Goal: Navigation & Orientation: Find specific page/section

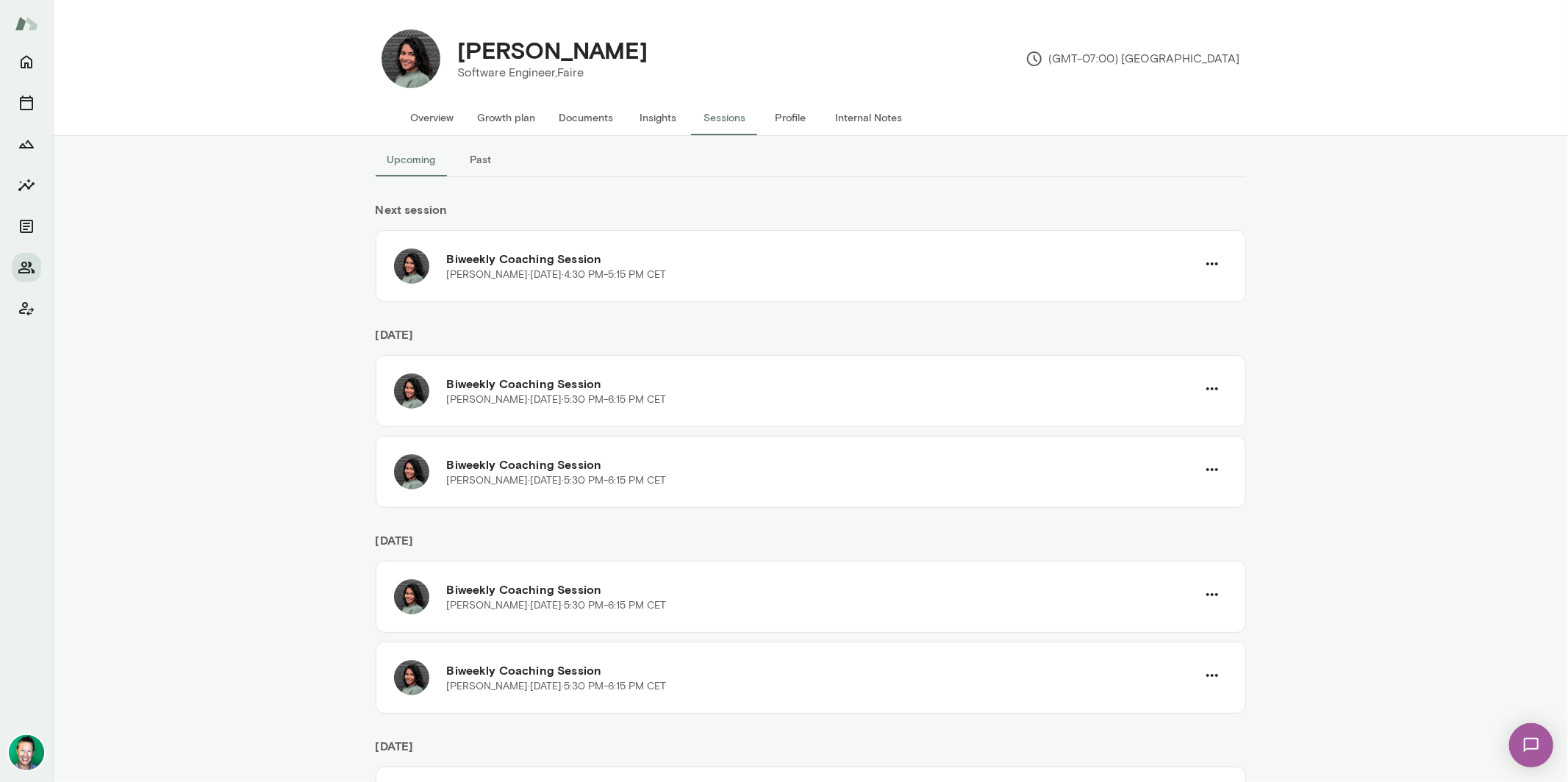
scroll to position [18, 0]
click at [22, 54] on icon "Home" at bounding box center [26, 61] width 18 height 18
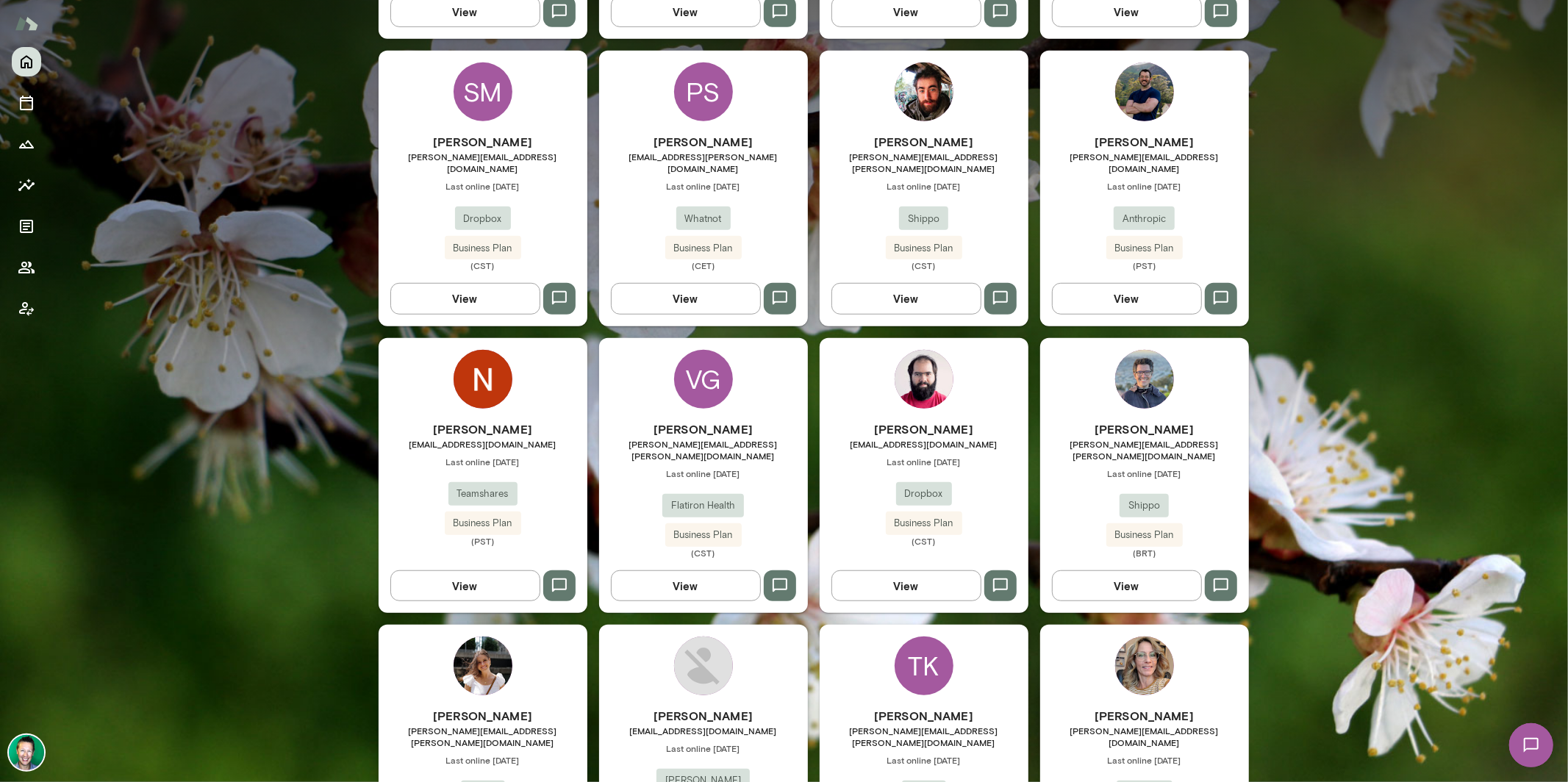
scroll to position [693, 0]
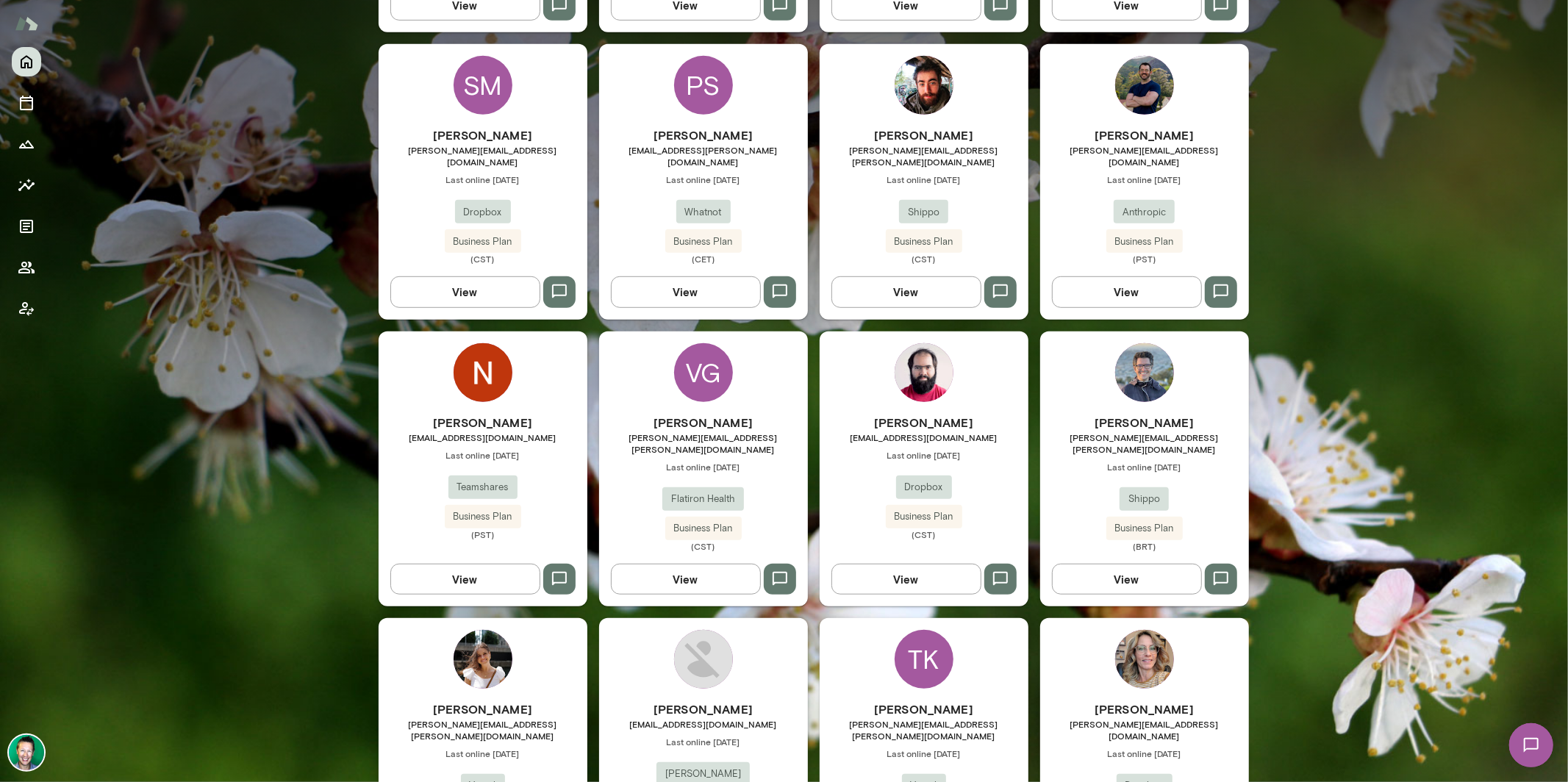
click at [474, 289] on button "View" at bounding box center [465, 292] width 150 height 31
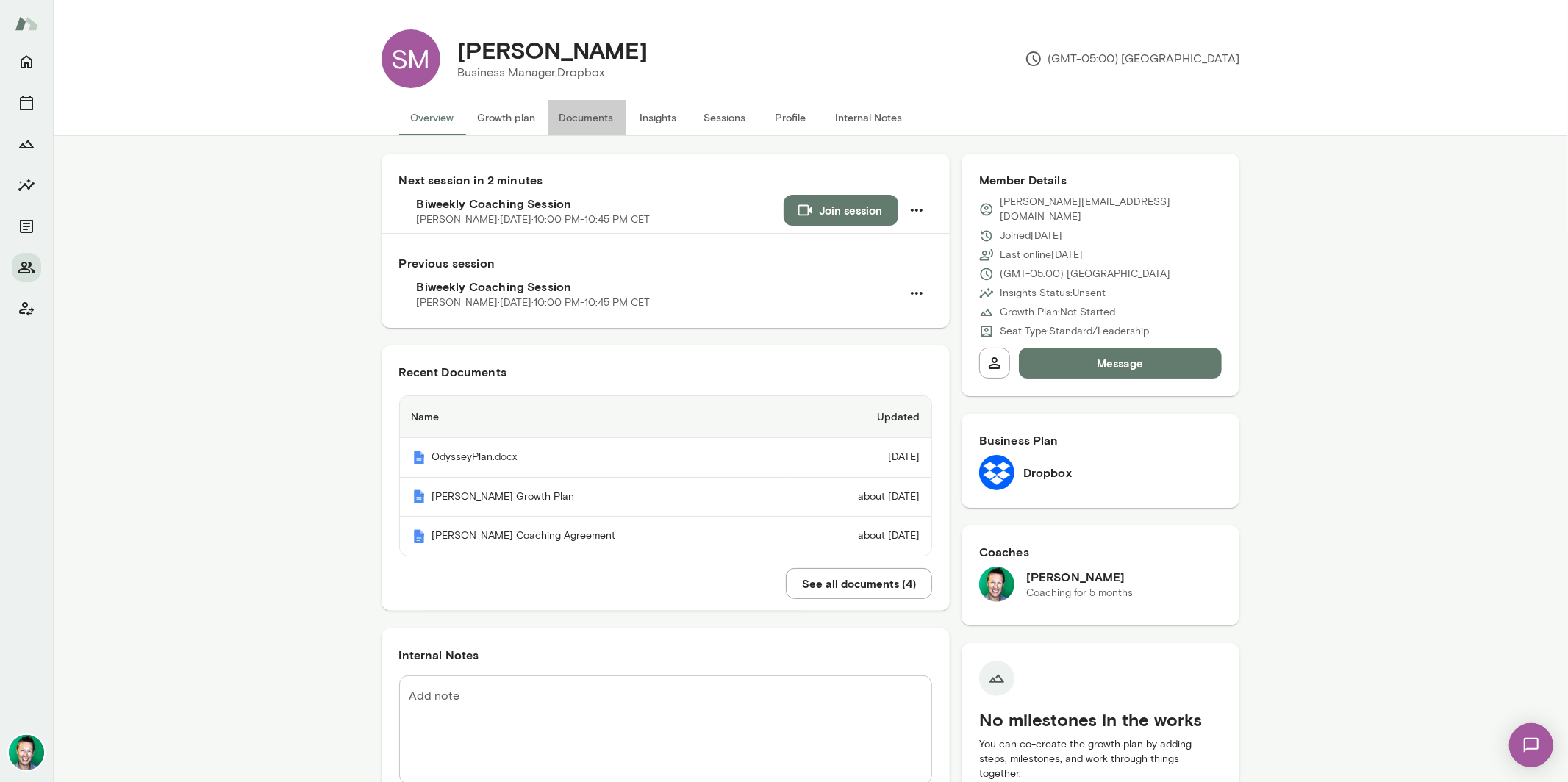
click at [591, 120] on button "Documents" at bounding box center [586, 118] width 78 height 35
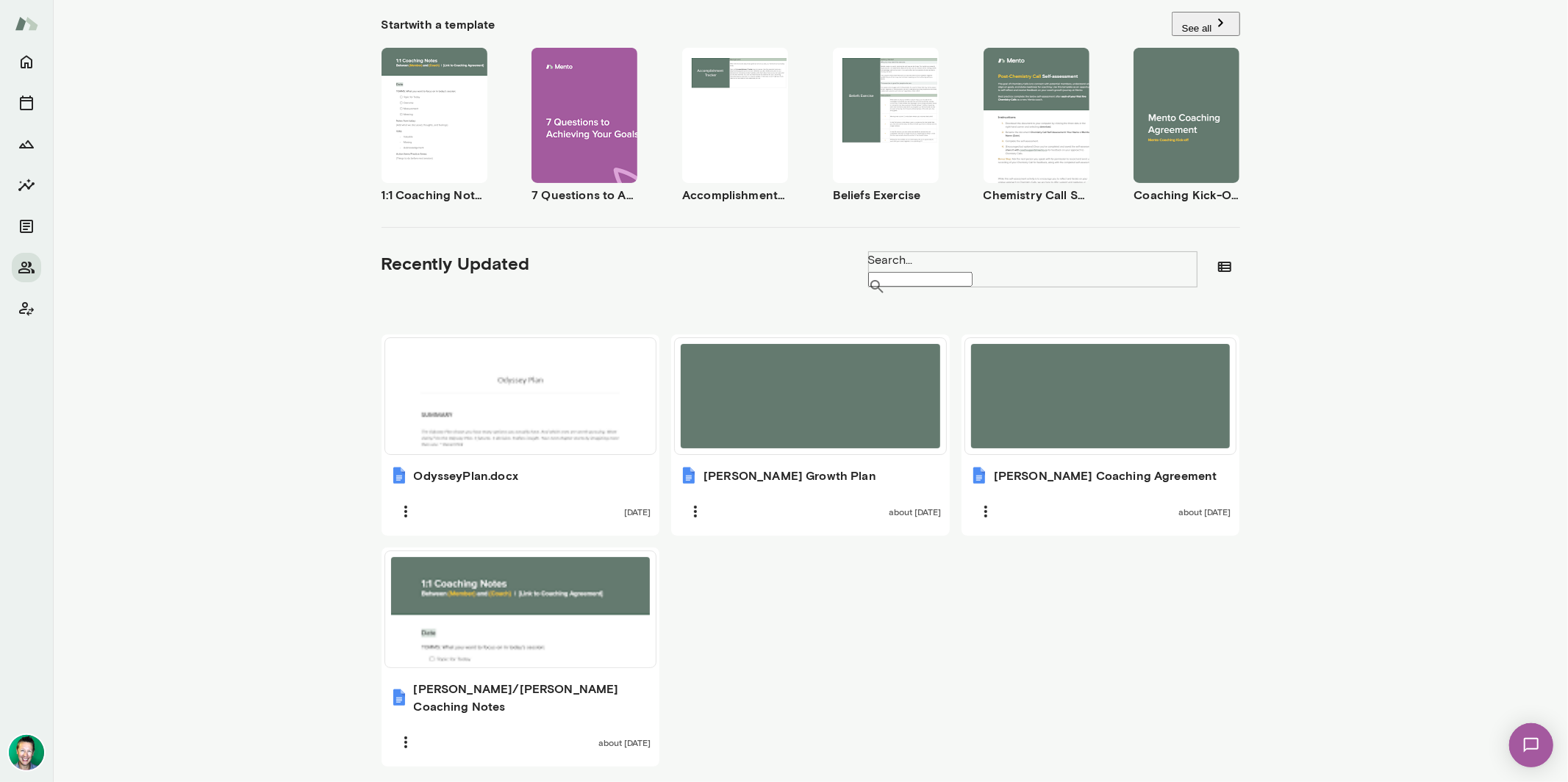
scroll to position [270, 0]
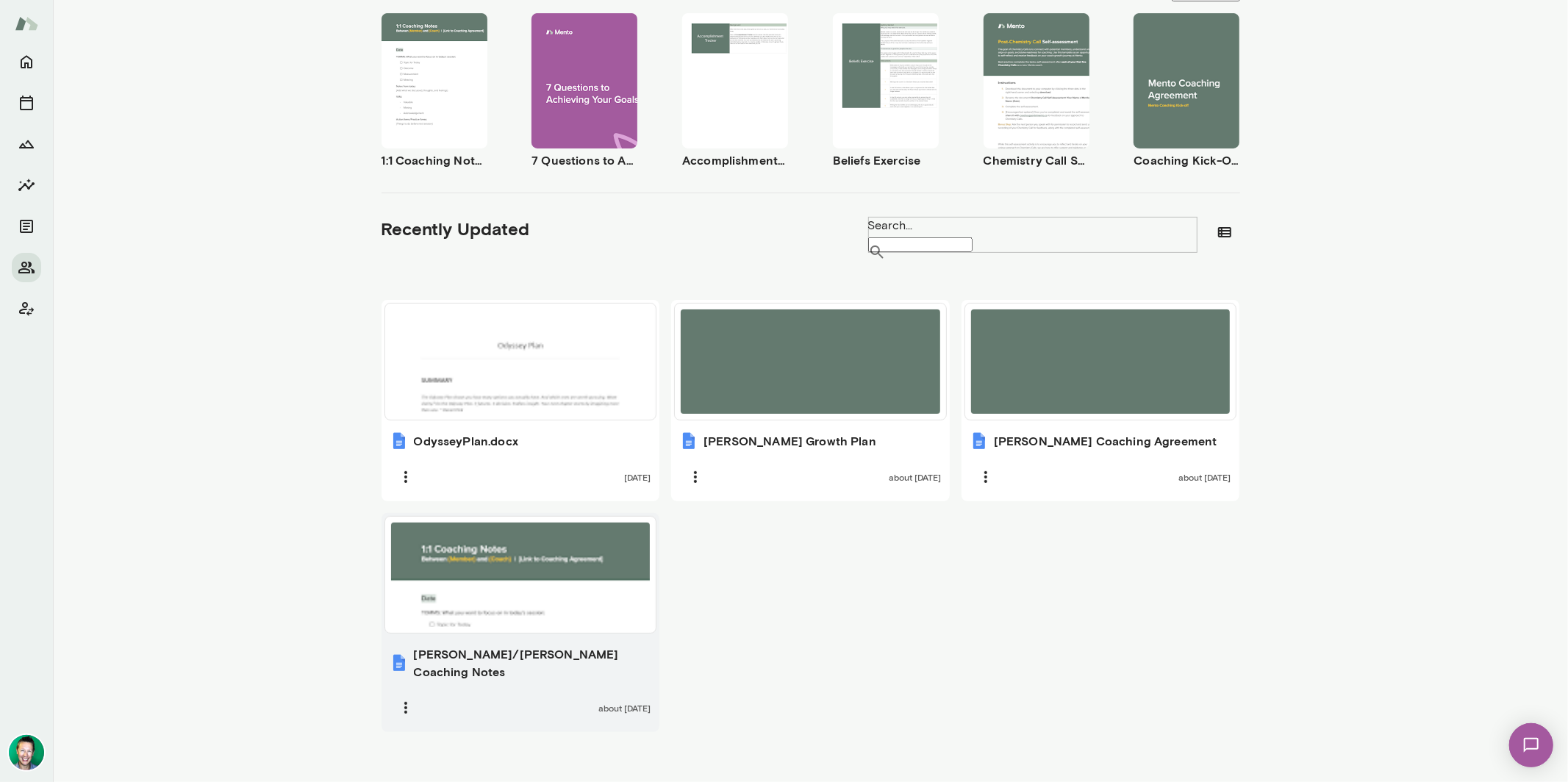
click at [503, 584] on div at bounding box center [521, 575] width 259 height 105
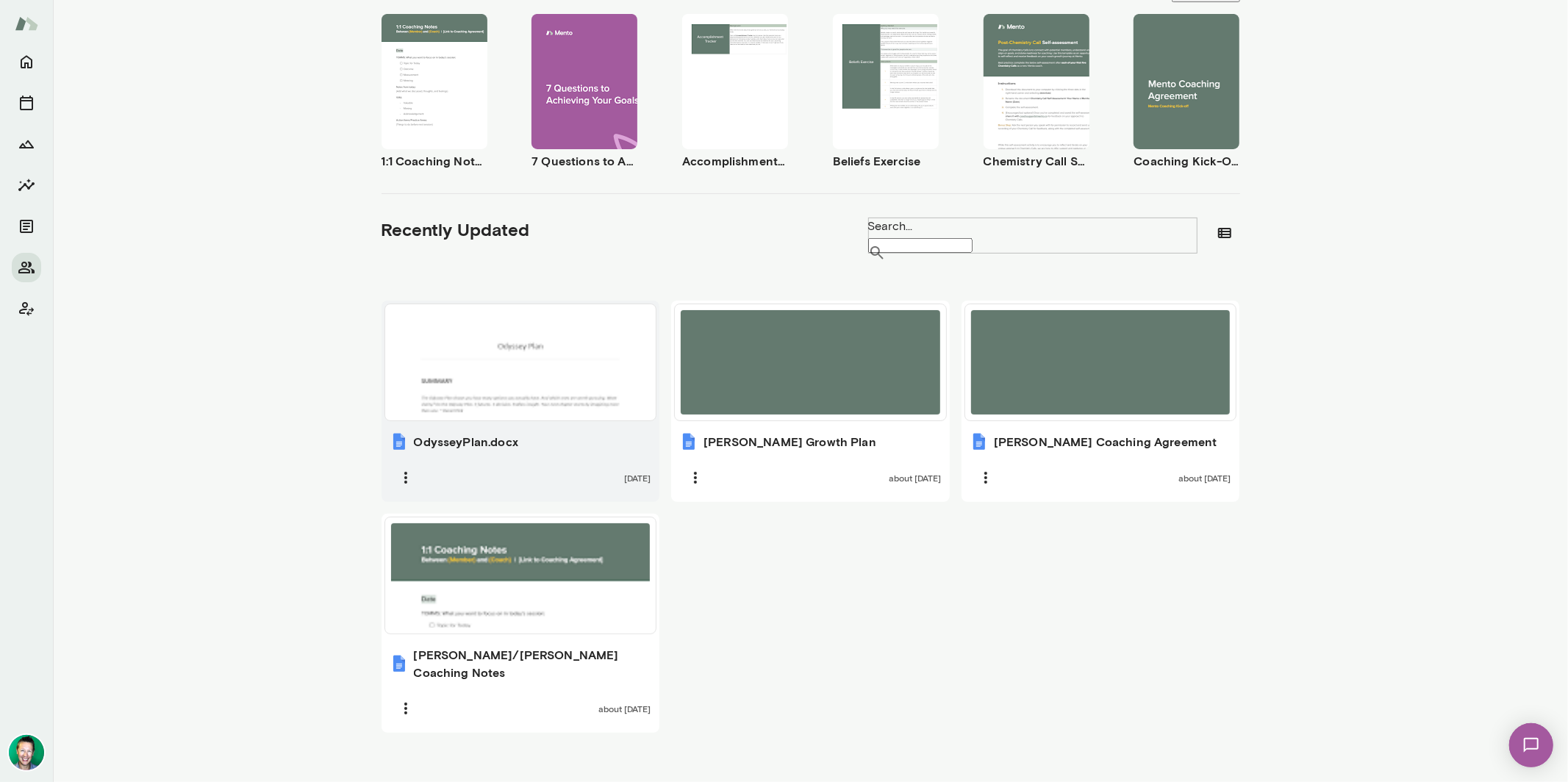
click at [494, 410] on div at bounding box center [521, 362] width 259 height 105
